Goal: Information Seeking & Learning: Learn about a topic

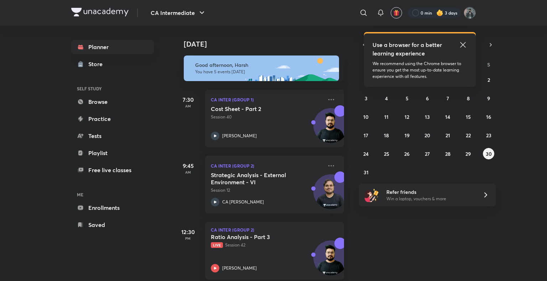
click at [464, 44] on icon at bounding box center [463, 45] width 9 height 9
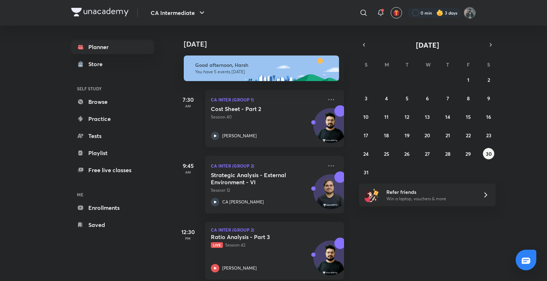
click at [214, 130] on div "Cost Sheet - Part 2 Session 40 [PERSON_NAME]" at bounding box center [267, 122] width 112 height 35
